Goal: Transaction & Acquisition: Book appointment/travel/reservation

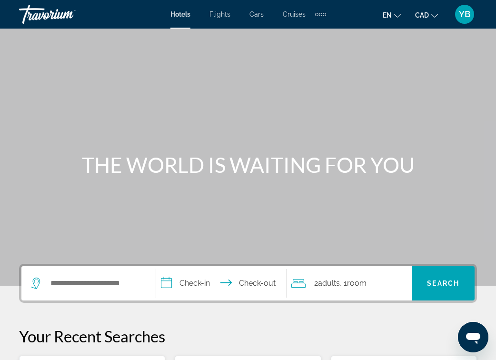
click at [317, 14] on div "Extra navigation items" at bounding box center [316, 14] width 3 height 3
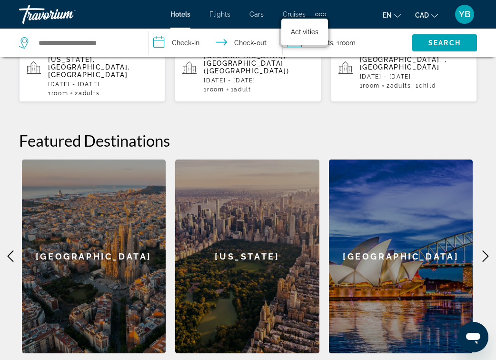
scroll to position [323, 0]
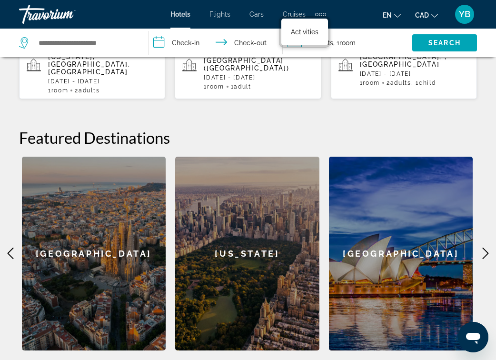
click at [480, 247] on icon "Main content" at bounding box center [485, 252] width 11 height 11
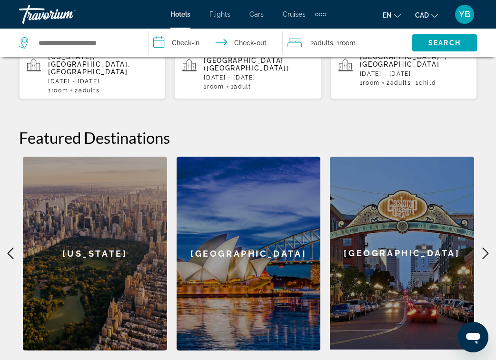
click at [481, 247] on icon "Main content" at bounding box center [485, 252] width 11 height 11
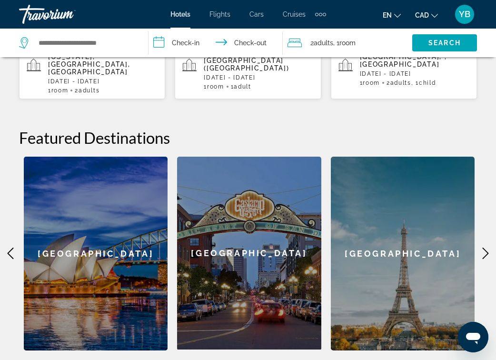
click at [481, 247] on icon "Main content" at bounding box center [485, 252] width 11 height 11
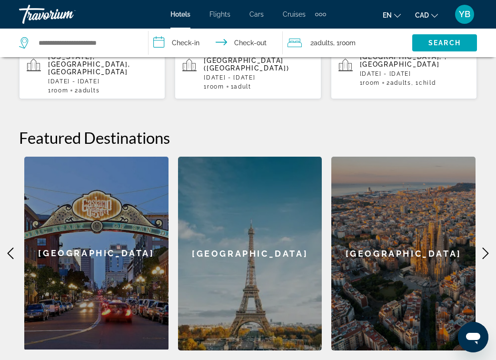
click at [481, 247] on icon "Main content" at bounding box center [485, 252] width 11 height 11
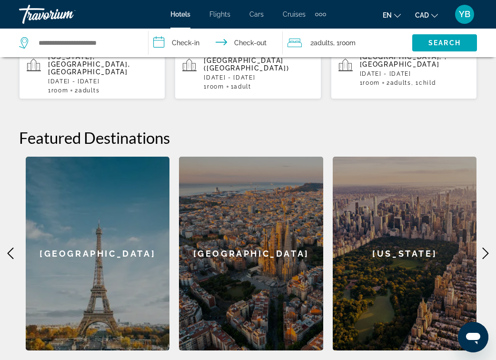
click at [481, 247] on icon "Main content" at bounding box center [485, 252] width 11 height 11
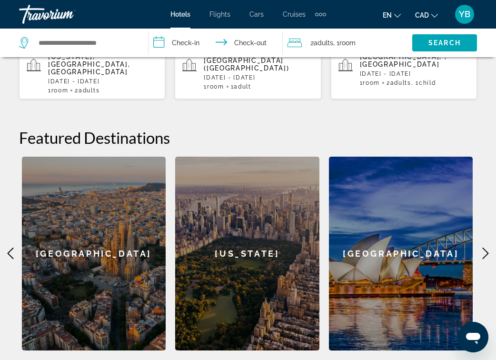
click at [481, 247] on icon "Main content" at bounding box center [485, 252] width 11 height 11
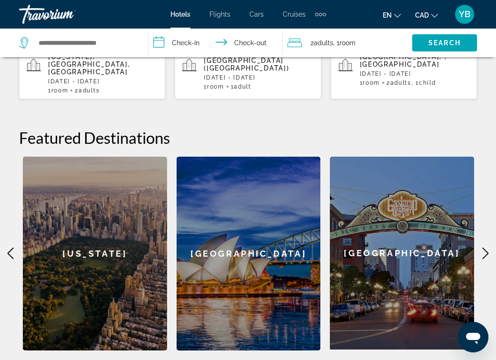
click at [481, 247] on icon "Main content" at bounding box center [485, 252] width 11 height 11
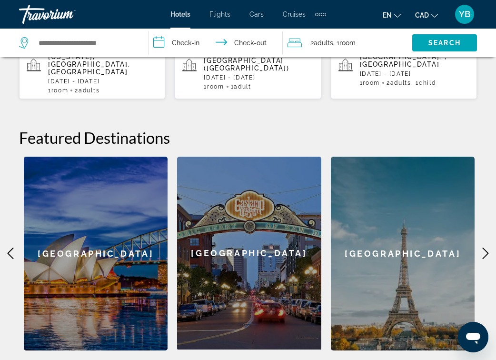
click at [481, 247] on icon "Main content" at bounding box center [485, 252] width 11 height 11
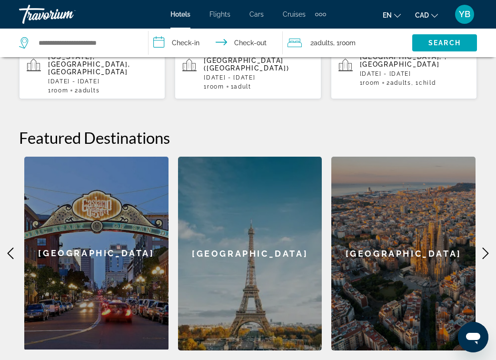
click at [481, 247] on icon "Main content" at bounding box center [485, 252] width 11 height 11
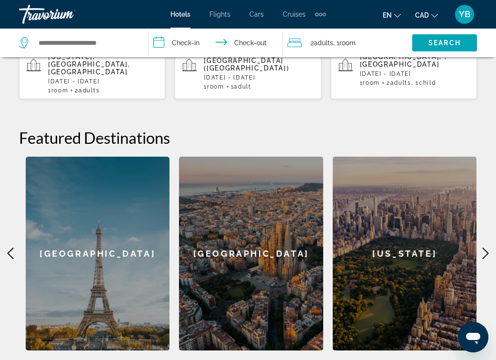
click at [481, 247] on icon "Main content" at bounding box center [485, 252] width 11 height 11
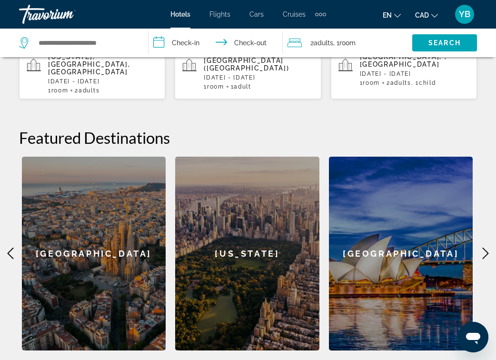
click at [481, 247] on icon "Main content" at bounding box center [485, 252] width 11 height 11
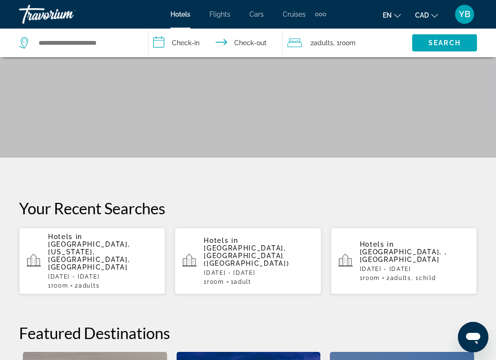
scroll to position [0, 0]
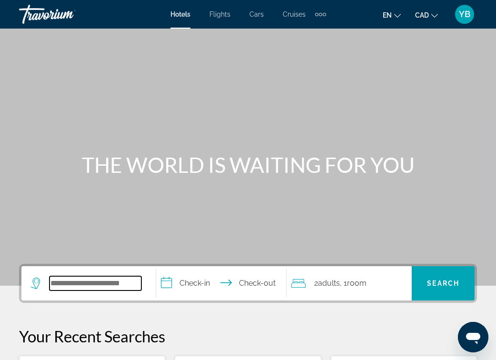
click at [74, 288] on input "Search widget" at bounding box center [95, 283] width 92 height 14
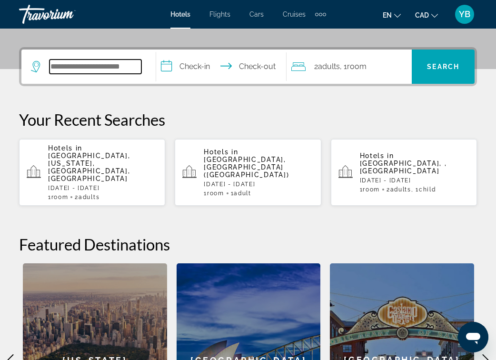
scroll to position [233, 0]
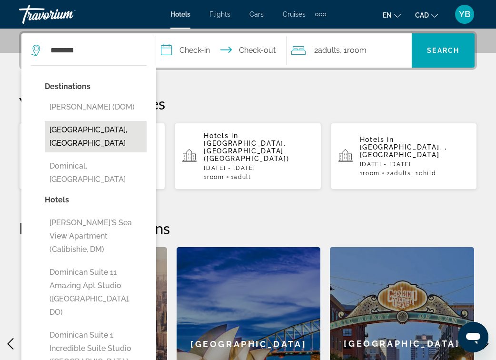
click at [96, 148] on button "[GEOGRAPHIC_DATA], [GEOGRAPHIC_DATA]" at bounding box center [96, 136] width 102 height 31
type input "**********"
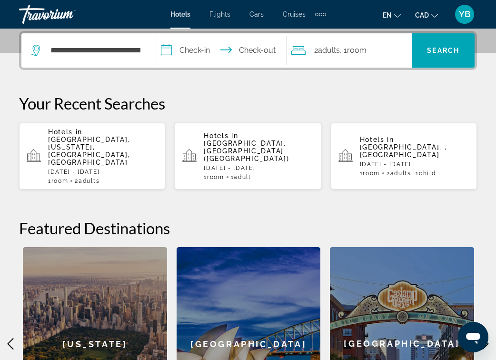
click at [200, 53] on input "**********" at bounding box center [223, 51] width 134 height 37
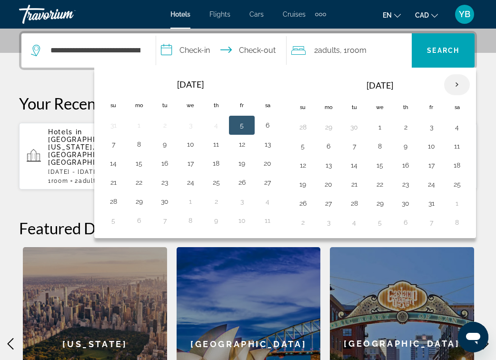
click at [464, 87] on th "Next month" at bounding box center [457, 84] width 26 height 21
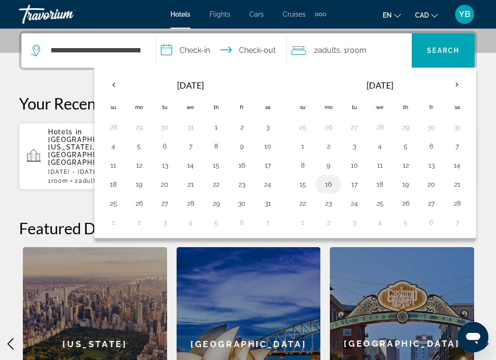
click at [332, 188] on button "16" at bounding box center [328, 184] width 15 height 13
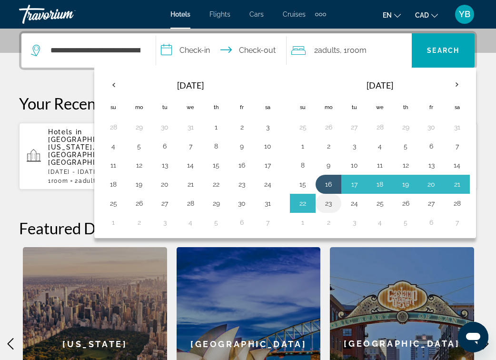
click at [326, 204] on button "23" at bounding box center [328, 203] width 15 height 13
type input "**********"
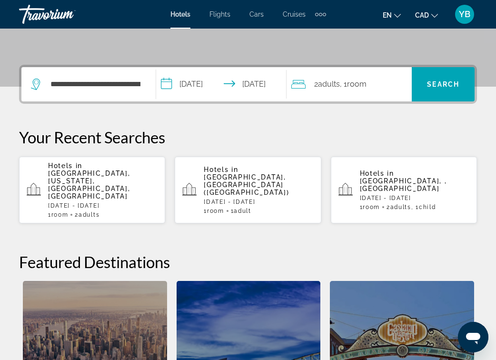
scroll to position [198, 0]
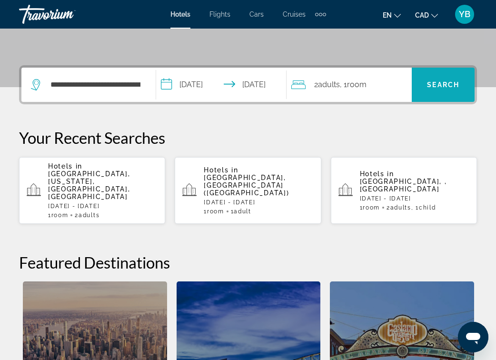
click at [437, 92] on span "Search widget" at bounding box center [443, 84] width 63 height 23
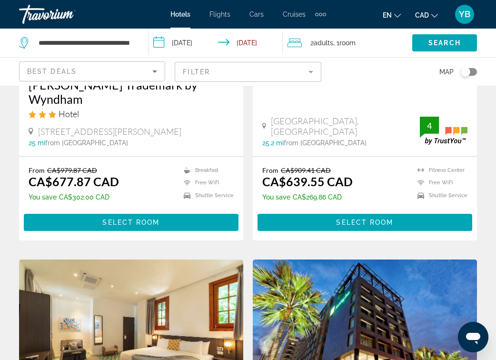
scroll to position [1199, 0]
